Goal: Information Seeking & Learning: Learn about a topic

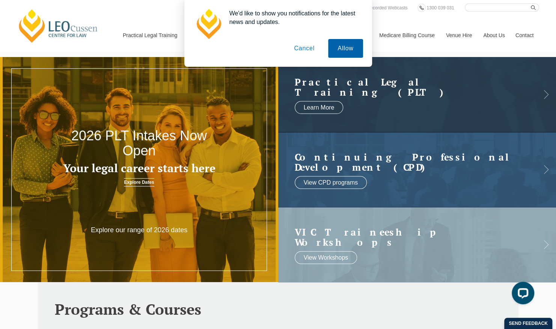
click at [349, 52] on button "Allow" at bounding box center [345, 48] width 35 height 19
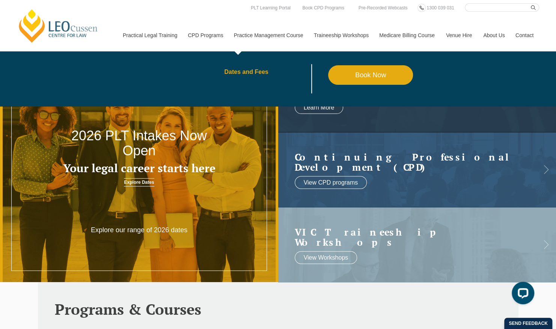
click at [248, 72] on link "Dates and Fees" at bounding box center [276, 72] width 104 height 6
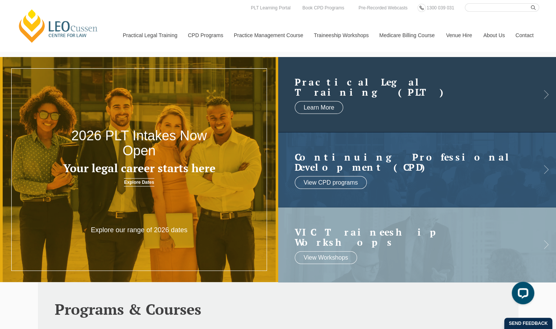
click at [347, 81] on h2 "Practical Legal Training (PLT)" at bounding box center [410, 87] width 230 height 21
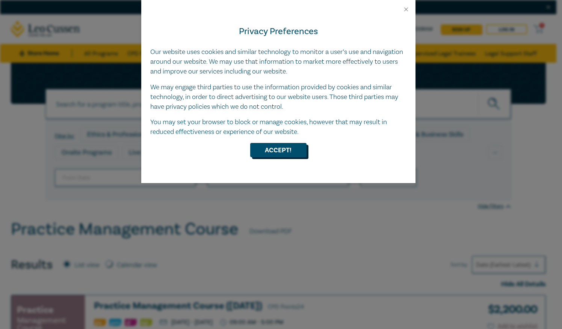
click at [275, 156] on button "Accept!" at bounding box center [278, 150] width 56 height 14
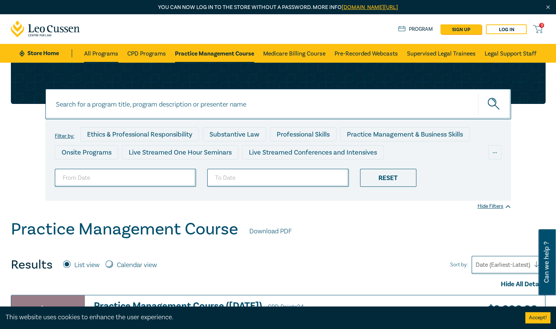
click at [107, 52] on link "All Programs" at bounding box center [101, 53] width 34 height 19
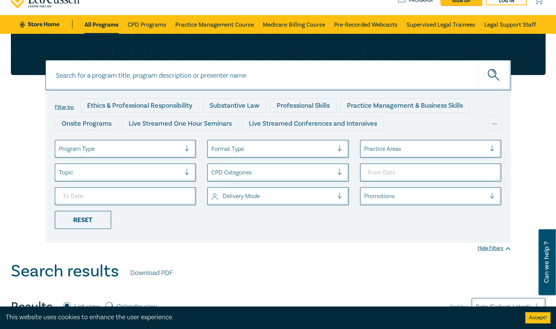
scroll to position [30, 0]
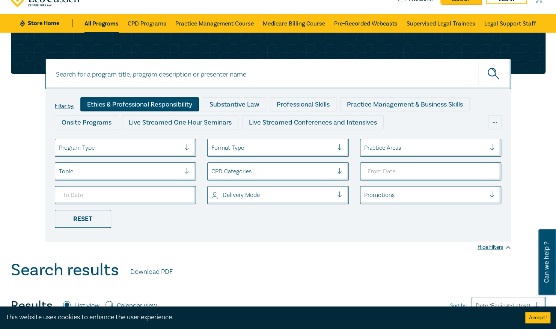
click at [122, 104] on div "Ethics & Professional Responsibility" at bounding box center [139, 104] width 119 height 14
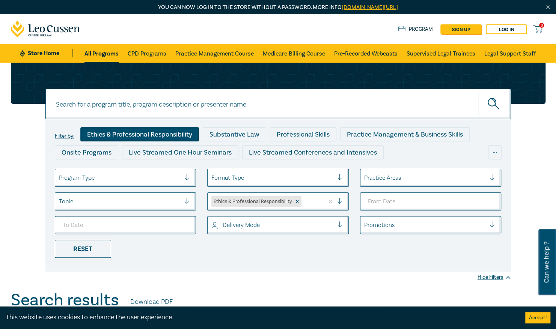
click at [136, 131] on div "Ethics & Professional Responsibility" at bounding box center [139, 134] width 119 height 14
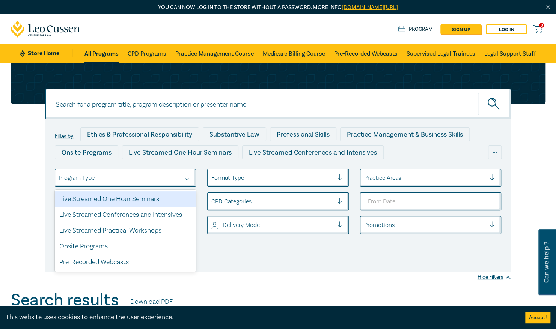
click at [166, 176] on div at bounding box center [120, 178] width 122 height 10
click at [144, 203] on div "Live Streamed One Hour Seminars" at bounding box center [126, 200] width 142 height 16
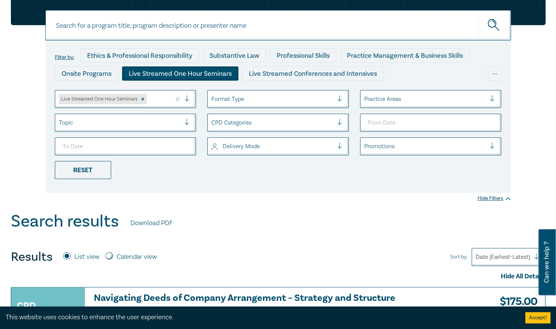
scroll to position [59, 0]
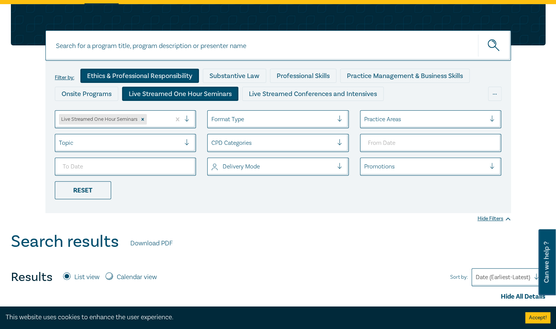
click at [146, 73] on div "Ethics & Professional Responsibility" at bounding box center [139, 76] width 119 height 14
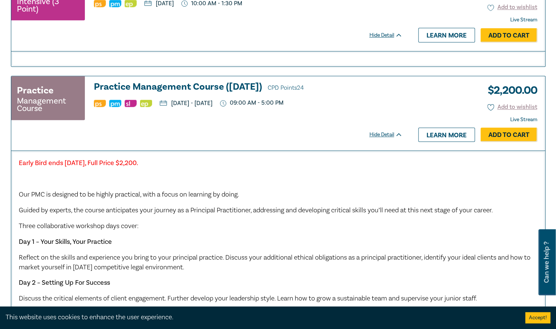
scroll to position [391, 0]
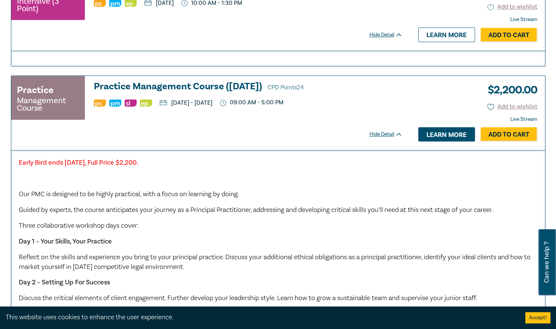
click at [444, 130] on link "Learn more" at bounding box center [447, 134] width 57 height 14
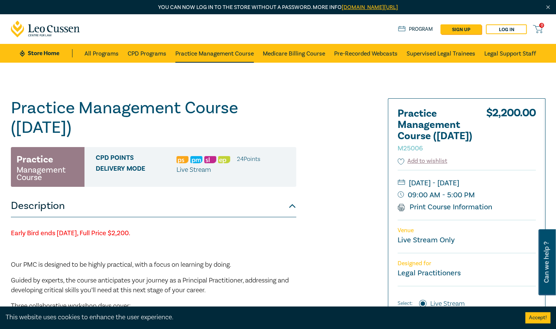
click at [197, 53] on link "Practice Management Course" at bounding box center [214, 53] width 79 height 19
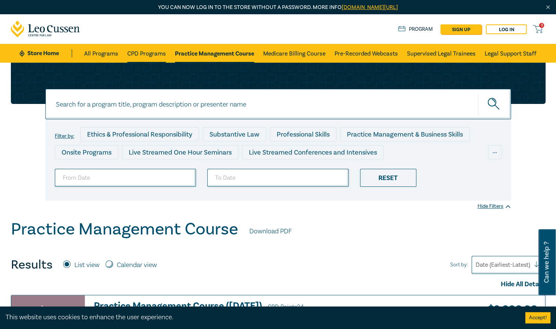
click at [144, 56] on link "CPD Programs" at bounding box center [146, 53] width 39 height 19
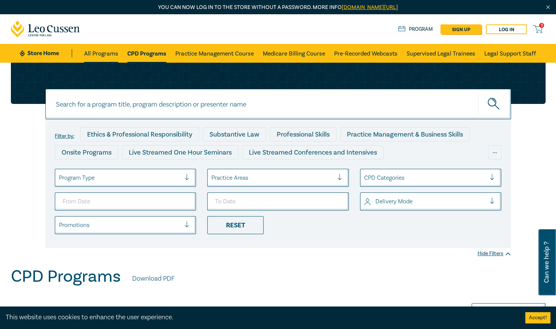
click at [109, 55] on link "All Programs" at bounding box center [101, 53] width 34 height 19
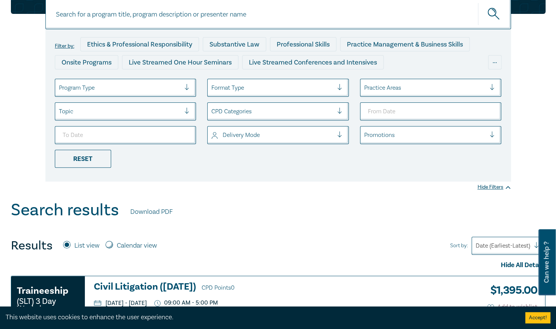
scroll to position [91, 0]
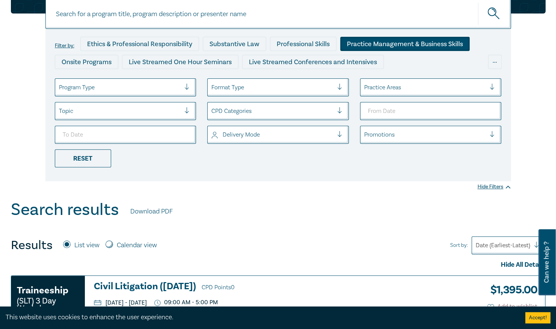
click at [392, 45] on div "Practice Management & Business Skills" at bounding box center [405, 44] width 130 height 14
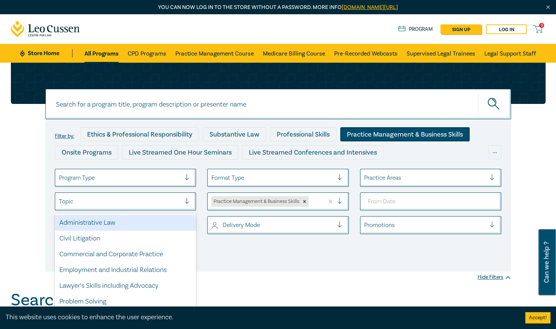
click at [145, 201] on div at bounding box center [120, 202] width 122 height 10
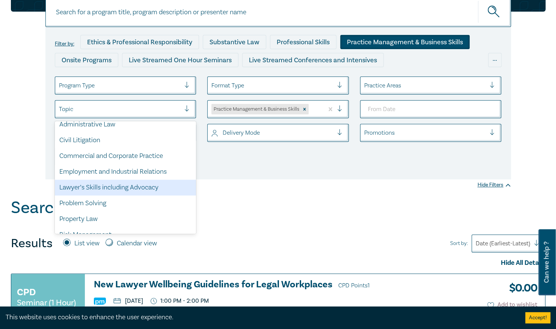
scroll to position [57, 0]
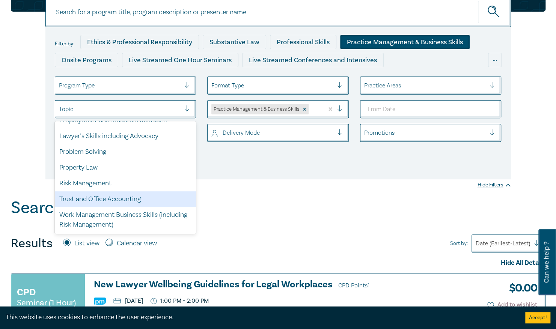
click at [124, 201] on div "Trust and Office Accounting" at bounding box center [126, 200] width 142 height 16
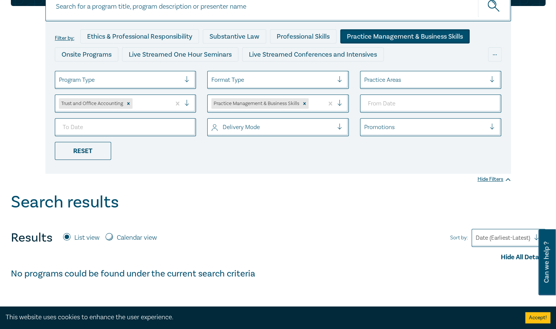
scroll to position [95, 0]
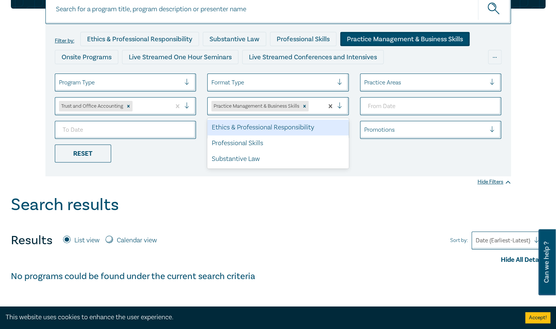
click at [340, 105] on div at bounding box center [342, 107] width 11 height 8
click at [260, 125] on div "Ethics & Professional Responsibility" at bounding box center [278, 128] width 142 height 16
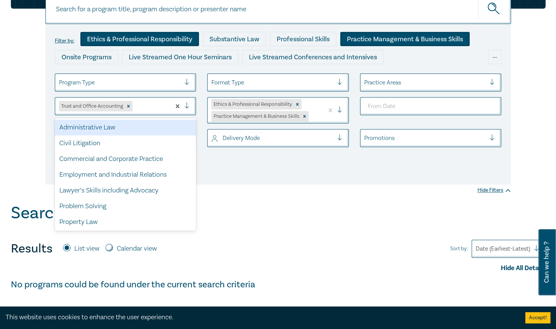
click at [190, 106] on div at bounding box center [189, 107] width 11 height 8
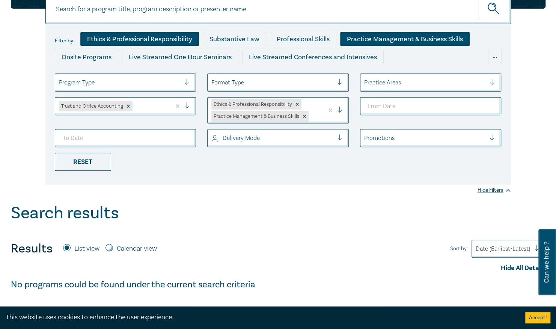
click at [14, 161] on div "Filter by: Ethics & Professional Responsibility Substantive Law Professional Sk…" at bounding box center [278, 76] width 544 height 218
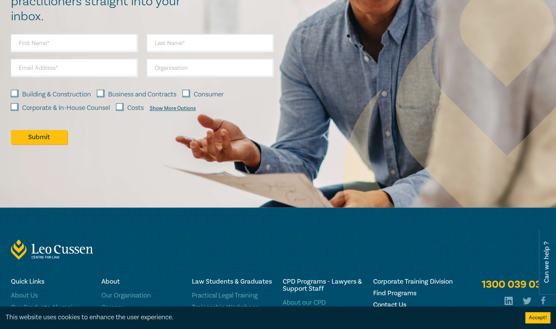
scroll to position [322, 0]
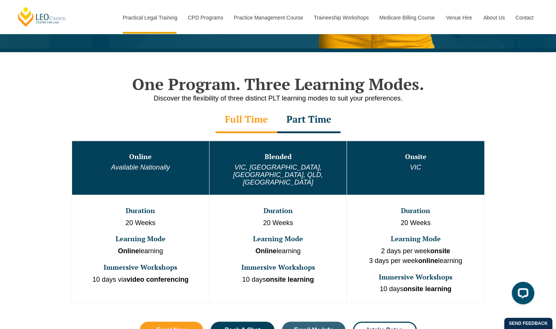
scroll to position [333, 0]
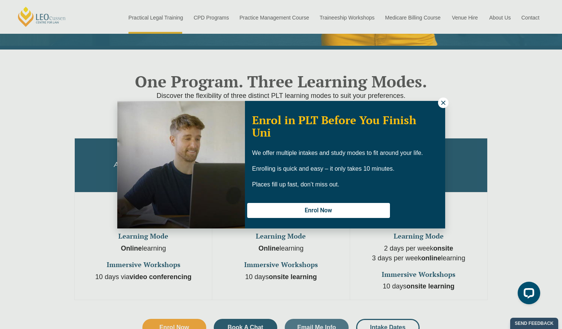
click at [488, 90] on div "Enrol in PLT Before You Finish Uni We offer multiple intakes and study modes to…" at bounding box center [281, 164] width 562 height 329
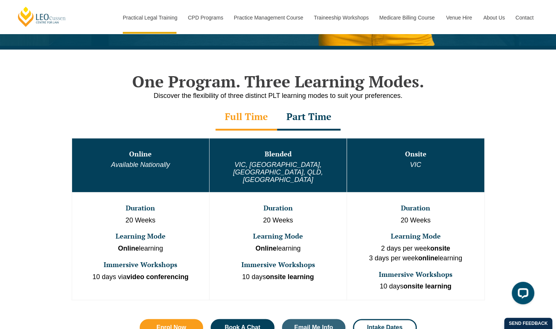
click at [303, 114] on div "Part Time" at bounding box center [308, 117] width 63 height 26
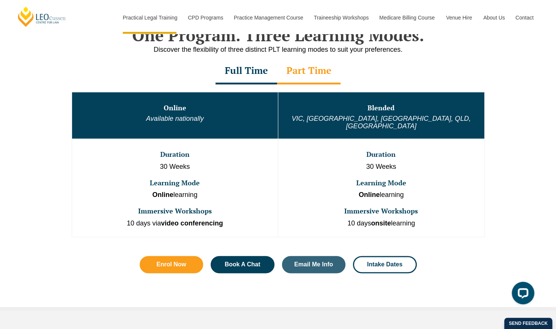
scroll to position [379, 0]
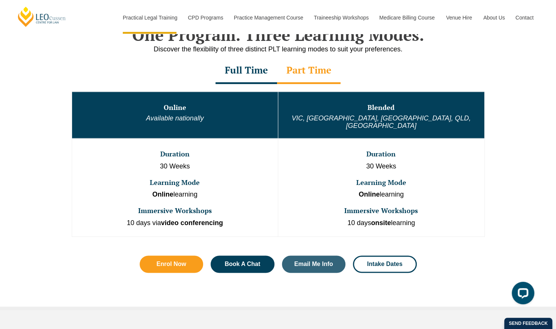
click at [255, 71] on div "Full Time" at bounding box center [247, 71] width 62 height 26
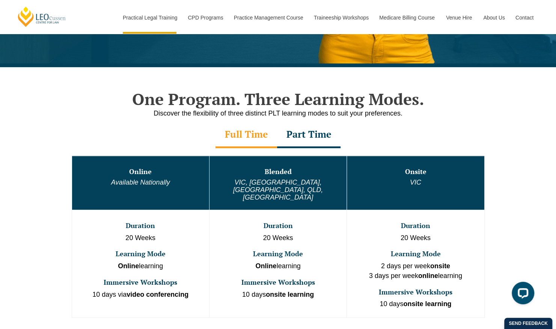
scroll to position [0, 0]
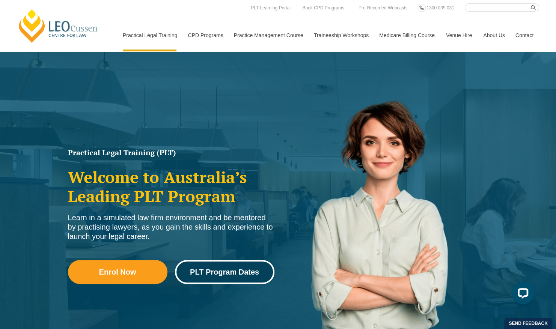
click at [227, 271] on span "PLT Program Dates" at bounding box center [224, 273] width 69 height 8
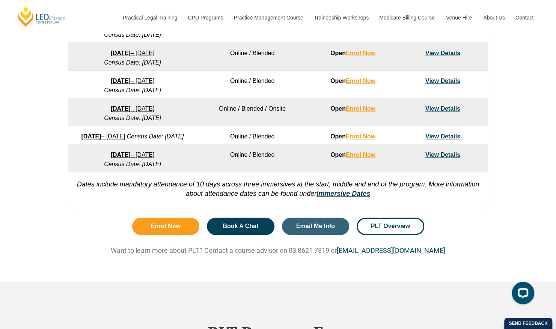
scroll to position [553, 0]
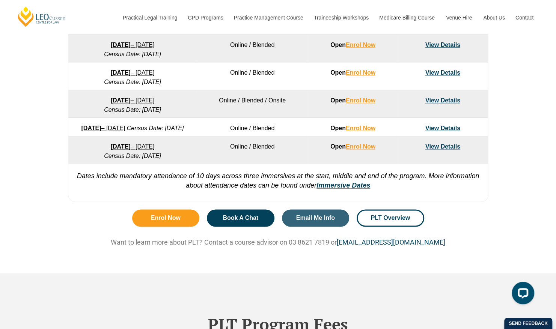
click at [440, 125] on link "View Details" at bounding box center [443, 128] width 35 height 6
